Goal: Find specific page/section: Find specific page/section

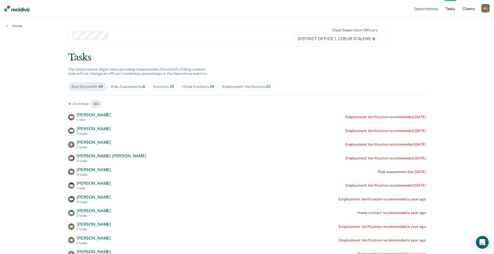
click at [472, 9] on link "Client s" at bounding box center [468, 8] width 14 height 17
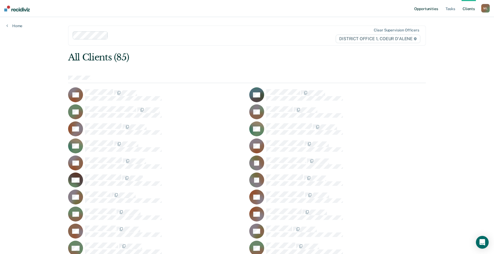
click at [425, 11] on link "Opportunities" at bounding box center [426, 8] width 26 height 17
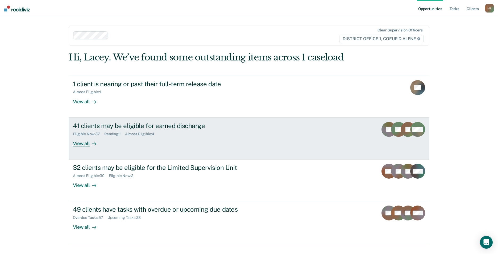
click at [119, 135] on div "Pending : 1" at bounding box center [114, 134] width 21 height 5
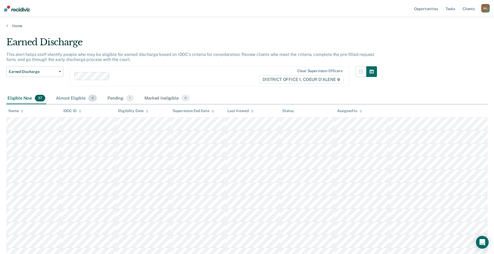
click at [69, 97] on div "Almost Eligible 4" at bounding box center [76, 99] width 43 height 12
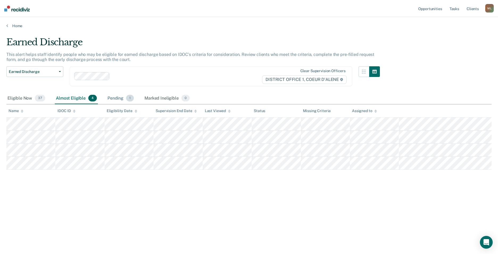
click at [119, 96] on div "Pending 1" at bounding box center [120, 99] width 28 height 12
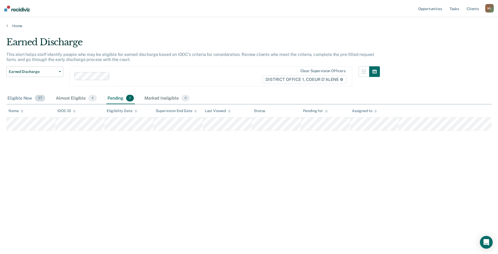
click at [19, 95] on div "Eligible Now 37" at bounding box center [26, 99] width 40 height 12
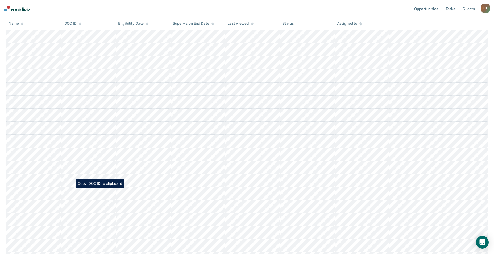
scroll to position [346, 0]
